Goal: Navigation & Orientation: Find specific page/section

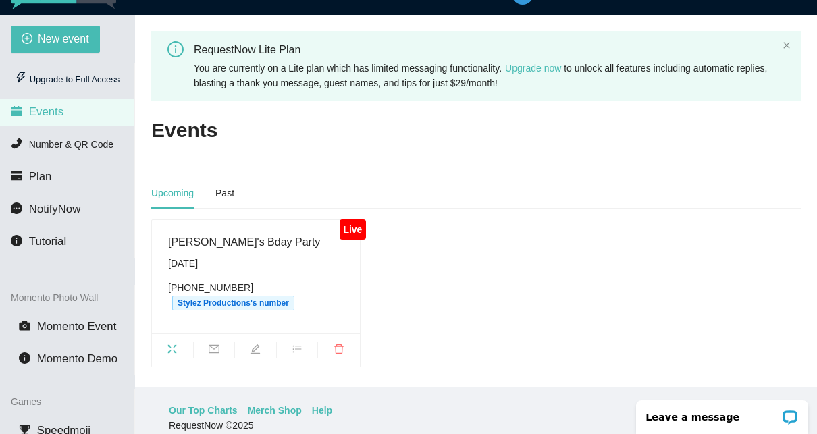
scroll to position [43, 0]
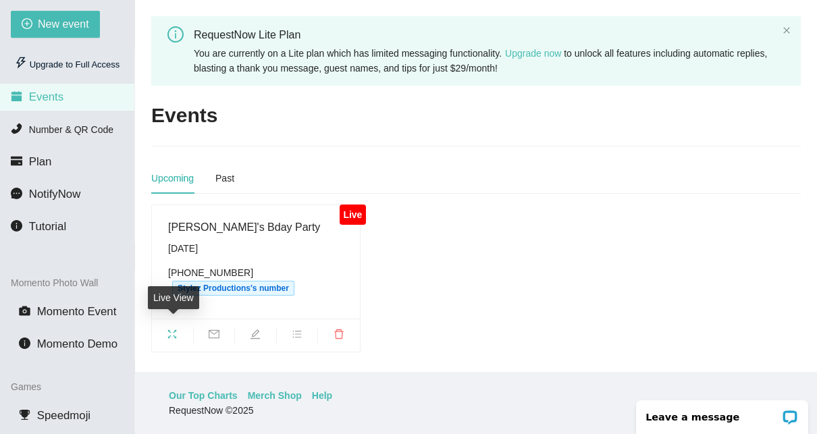
click at [176, 329] on icon "fullscreen" at bounding box center [172, 334] width 11 height 11
